Goal: Information Seeking & Learning: Learn about a topic

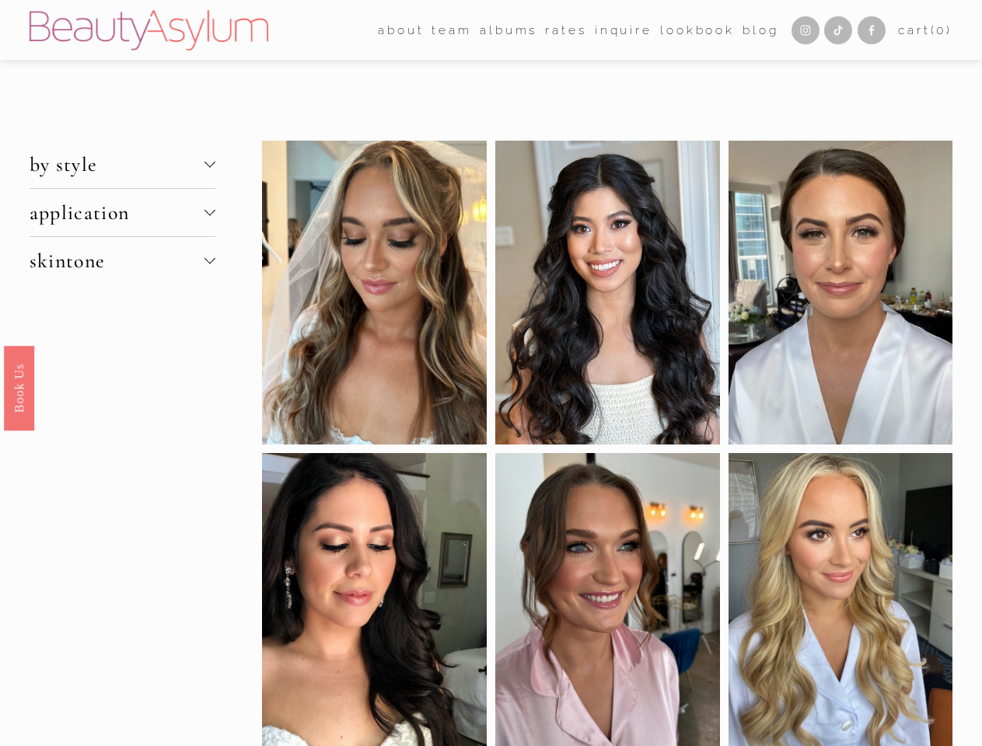
click at [122, 165] on span "by style" at bounding box center [117, 164] width 175 height 24
click at [122, 213] on span "application" at bounding box center [117, 213] width 175 height 24
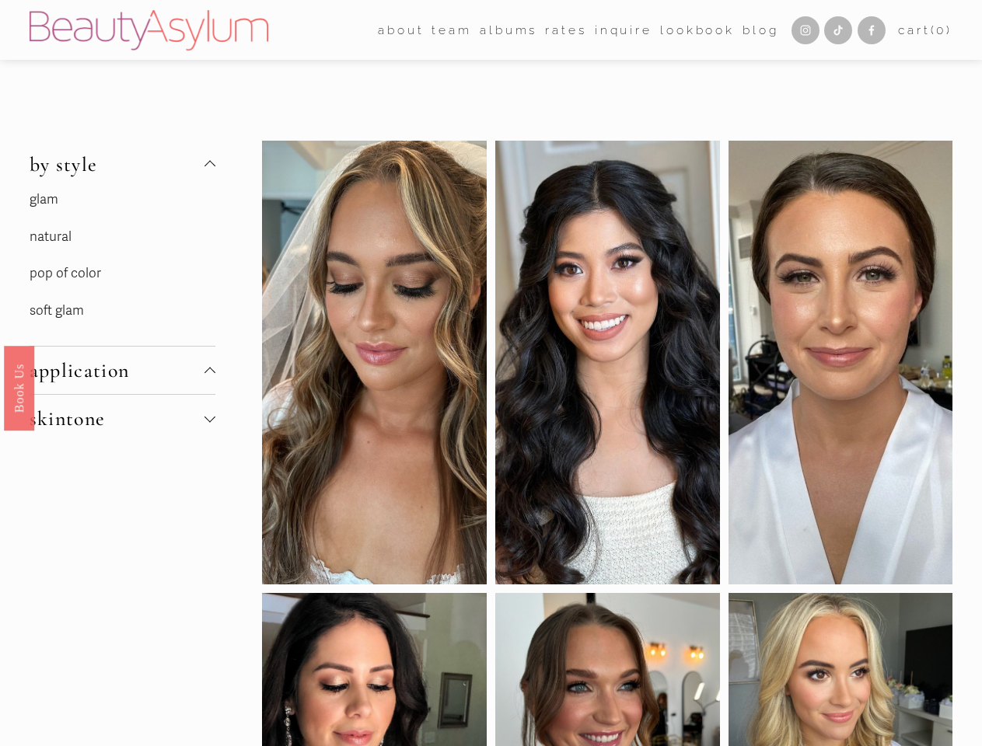
click at [122, 213] on div "glam natural pop of color soft glam" at bounding box center [123, 267] width 186 height 158
click at [122, 261] on div "glam natural pop of color soft glam" at bounding box center [123, 267] width 186 height 158
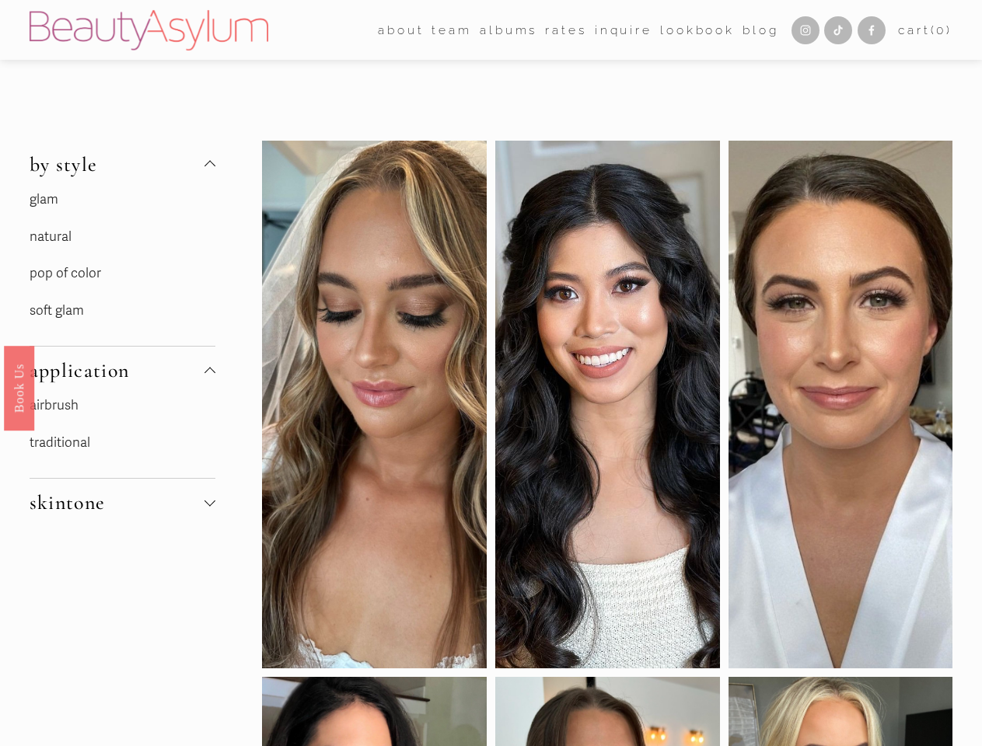
click at [122, 261] on div "glam natural pop of color soft glam" at bounding box center [123, 267] width 186 height 158
